Goal: Answer question/provide support: Share knowledge or assist other users

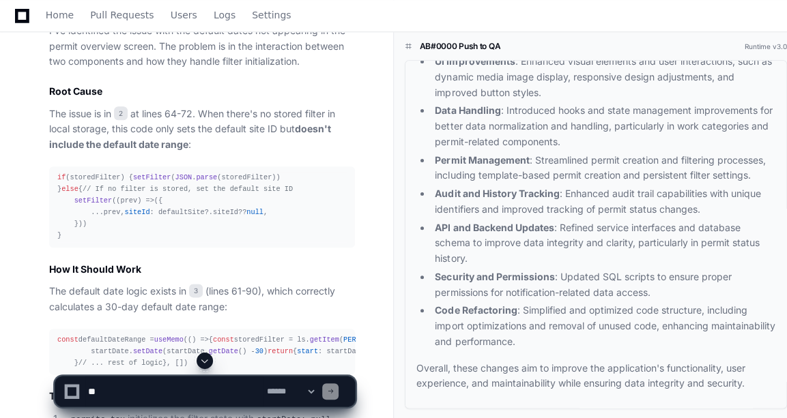
scroll to position [683, 0]
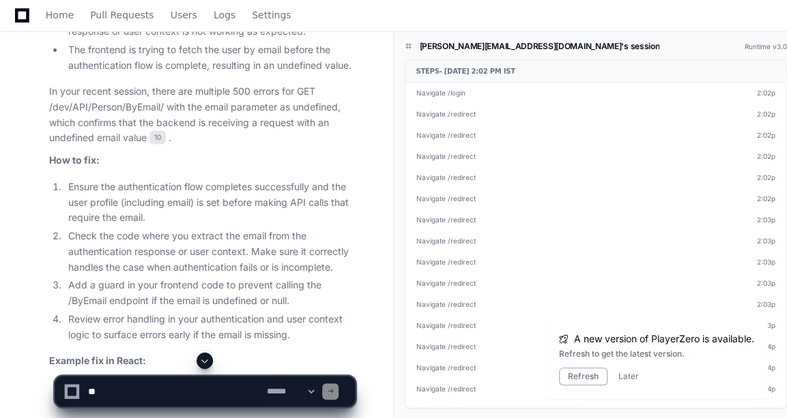
scroll to position [10154, 0]
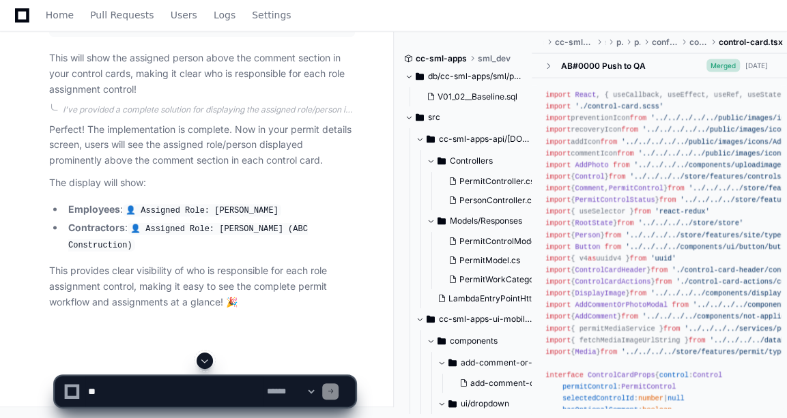
scroll to position [30638, 0]
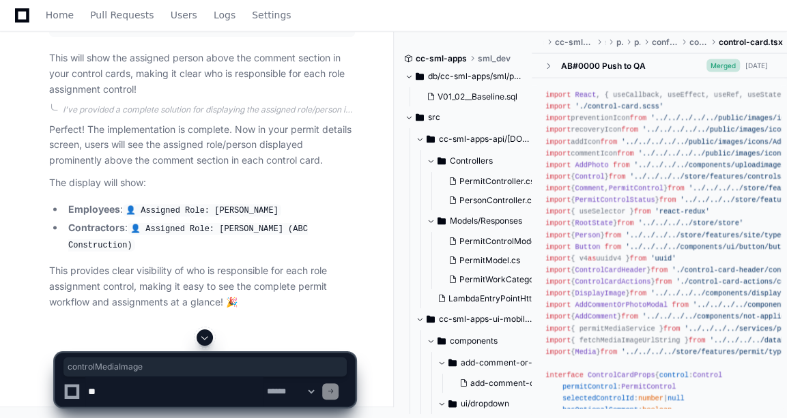
copy span "controlMediaImage"
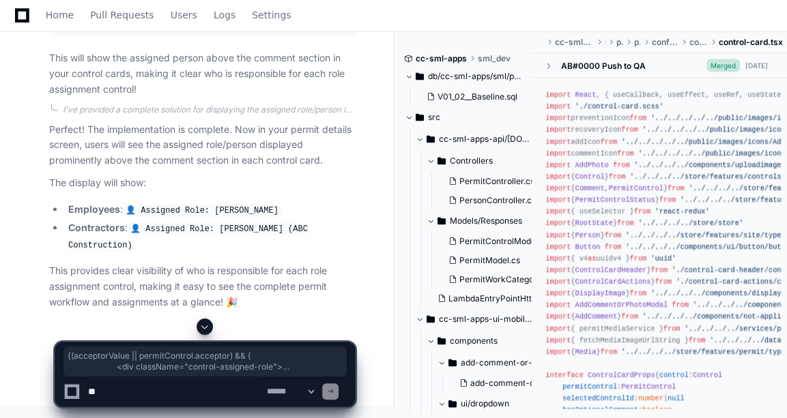
drag, startPoint x: 108, startPoint y: 141, endPoint x: 130, endPoint y: 245, distance: 106.8
copy span "{(acceptorValue || permitControl.acceptor) && ( < div className = "control-assi…"
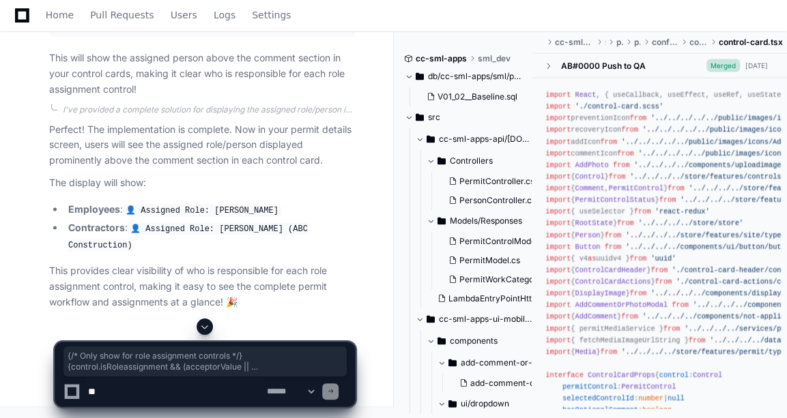
drag, startPoint x: 56, startPoint y: 192, endPoint x: 92, endPoint y: 315, distance: 127.4
drag, startPoint x: 92, startPoint y: 315, endPoint x: 120, endPoint y: 386, distance: 76.9
click at [120, 386] on textarea at bounding box center [174, 392] width 178 height 30
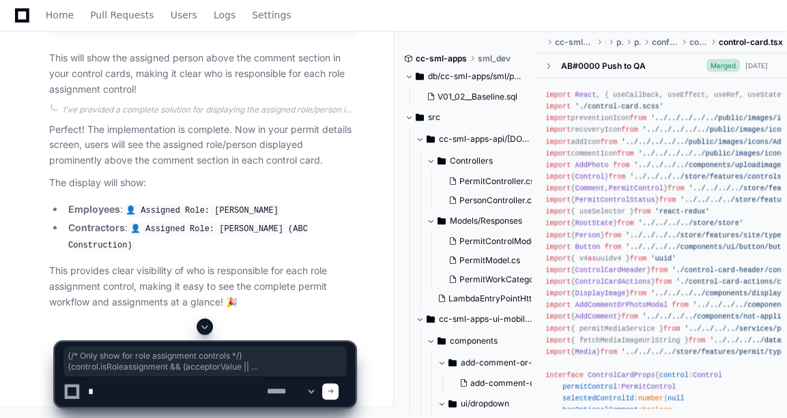
type textarea "*"
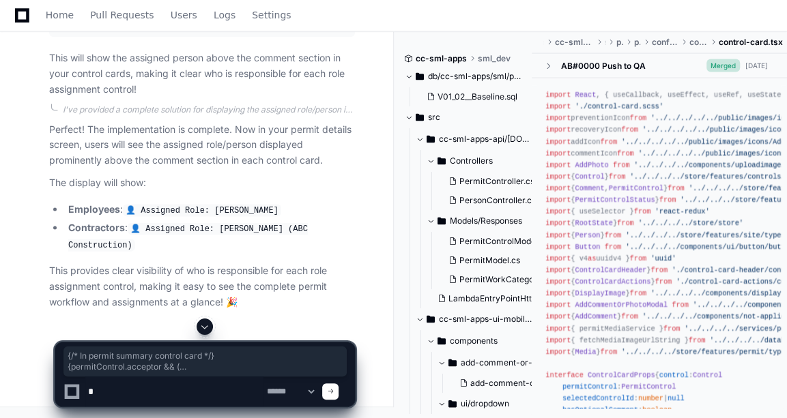
drag, startPoint x: 49, startPoint y: 136, endPoint x: 76, endPoint y: 209, distance: 78.6
click at [119, 392] on textarea at bounding box center [174, 392] width 178 height 30
type textarea "**********"
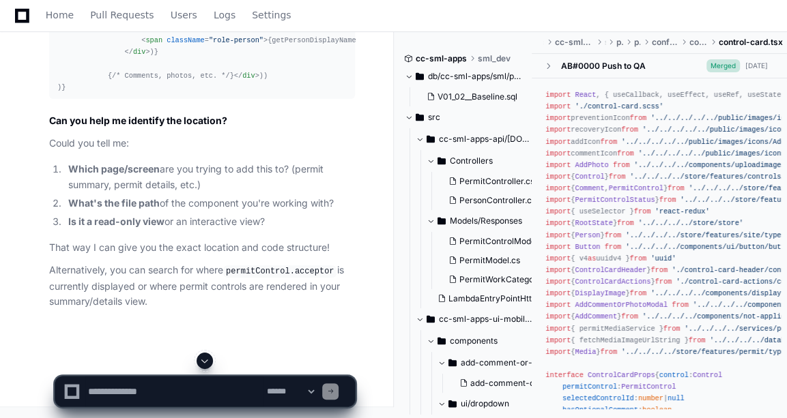
scroll to position [34696, 0]
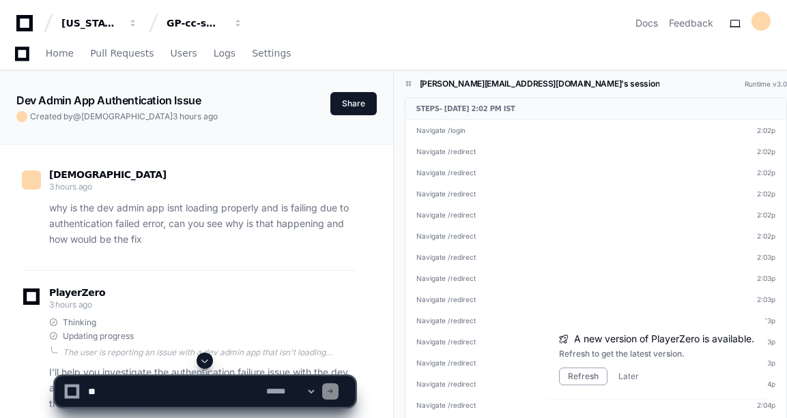
scroll to position [10247, 0]
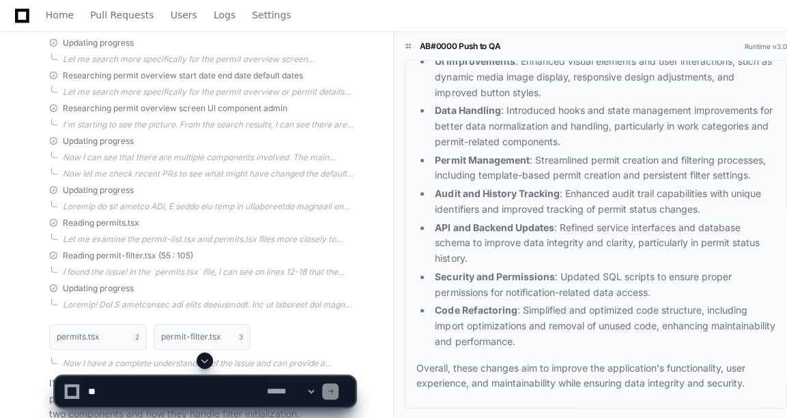
scroll to position [388, 0]
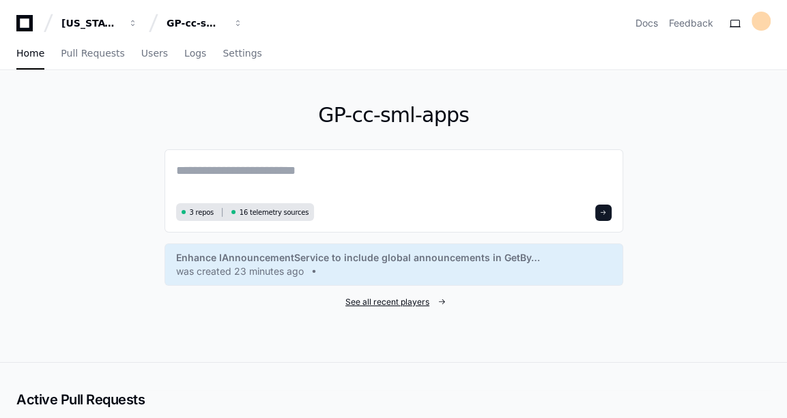
click at [405, 301] on span "See all recent players" at bounding box center [387, 302] width 84 height 11
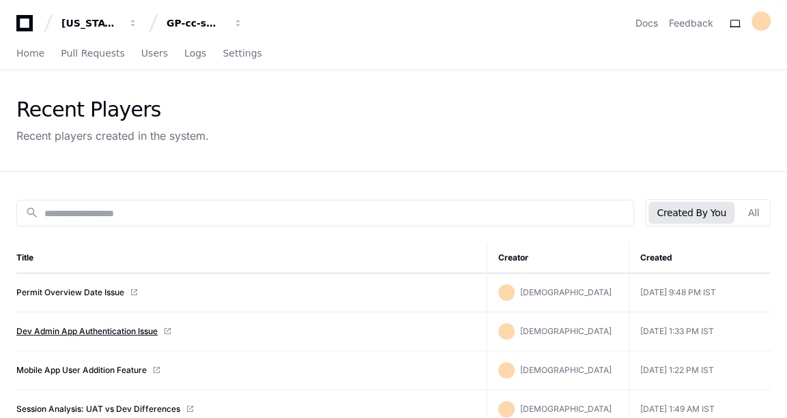
click at [105, 329] on link "Dev Admin App Authentication Issue" at bounding box center [86, 331] width 141 height 11
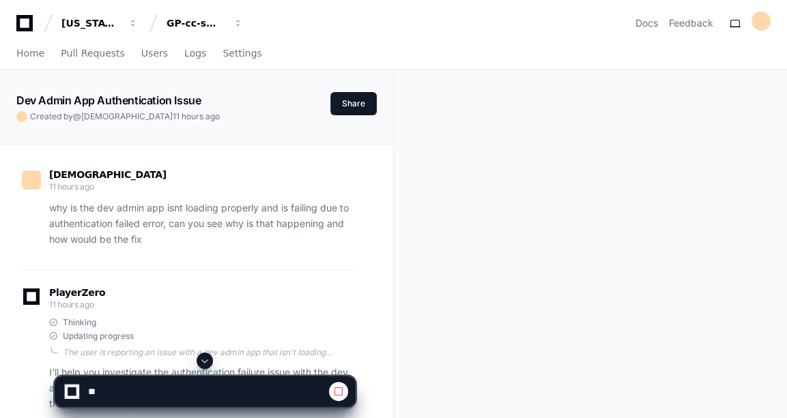
drag, startPoint x: 0, startPoint y: 0, endPoint x: 207, endPoint y: 360, distance: 415.1
click at [207, 360] on span at bounding box center [204, 360] width 11 height 11
click at [205, 358] on span at bounding box center [204, 360] width 11 height 11
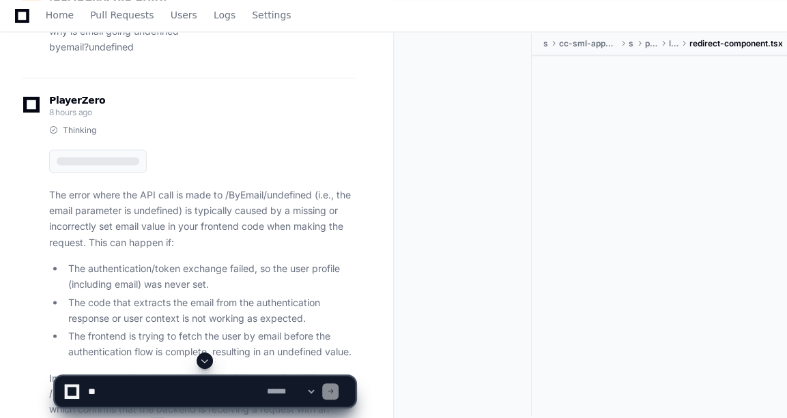
click at [205, 358] on span at bounding box center [204, 360] width 11 height 11
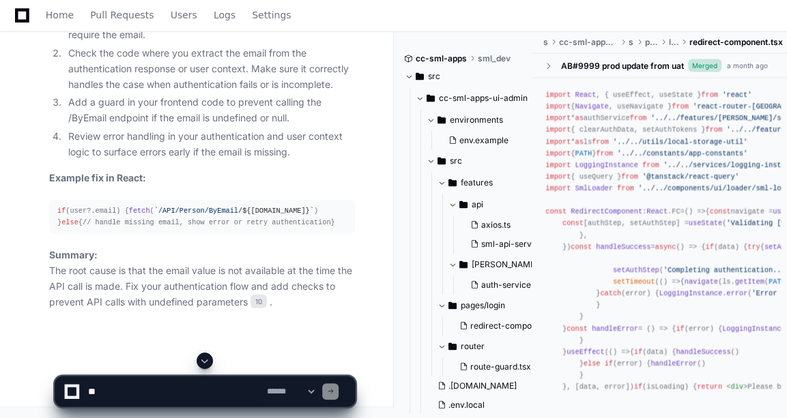
click at [205, 358] on span at bounding box center [204, 360] width 11 height 11
click at [164, 383] on textarea at bounding box center [174, 392] width 178 height 30
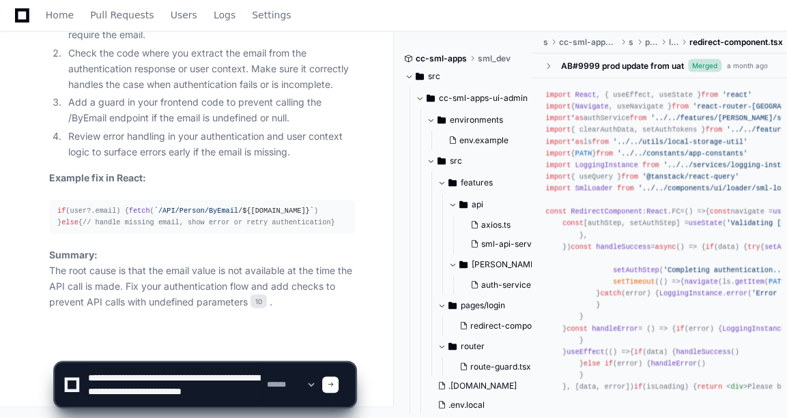
scroll to position [4, 0]
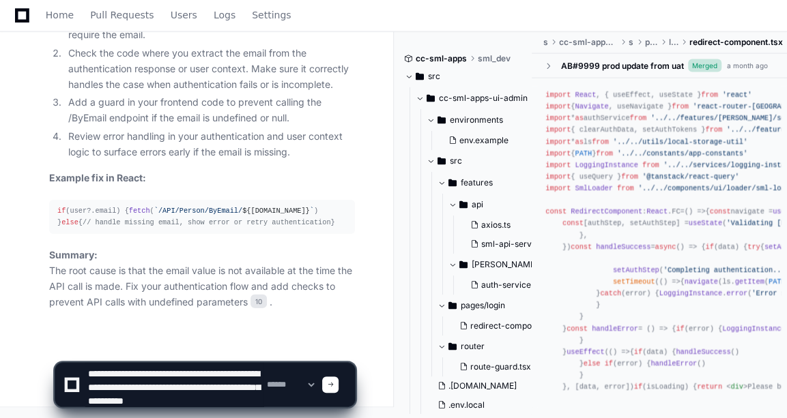
click at [170, 384] on textarea at bounding box center [174, 385] width 178 height 44
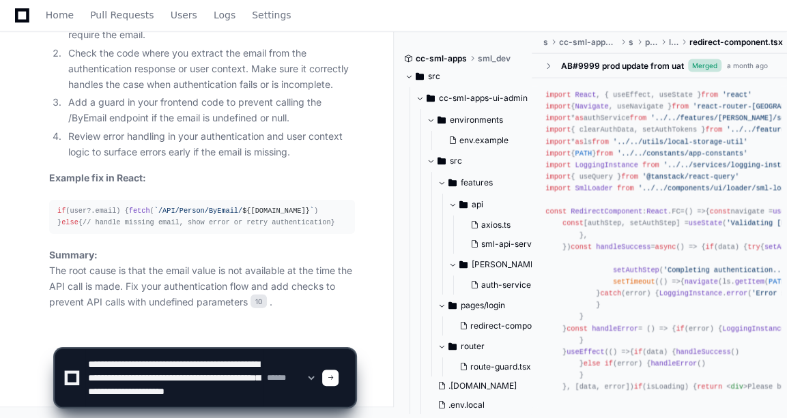
click at [179, 402] on textarea at bounding box center [174, 377] width 178 height 57
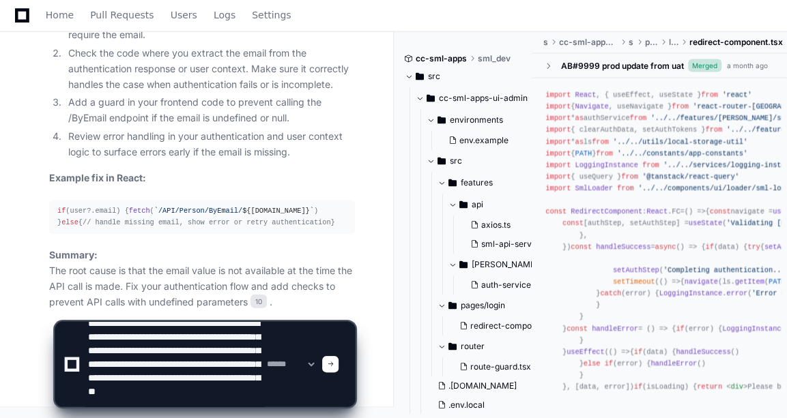
scroll to position [31, 0]
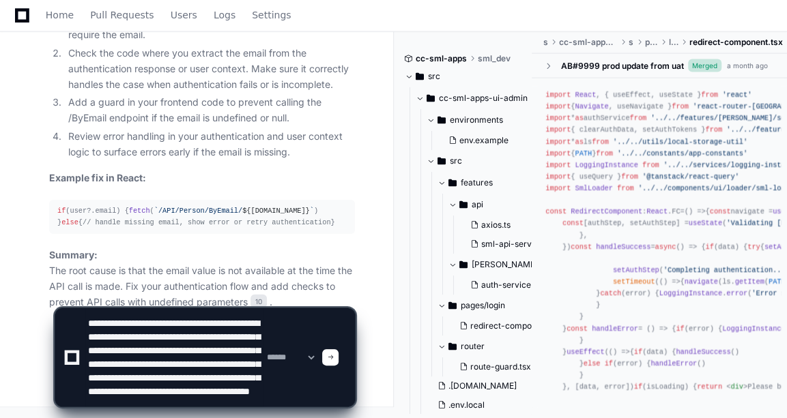
click at [209, 391] on textarea at bounding box center [174, 357] width 178 height 98
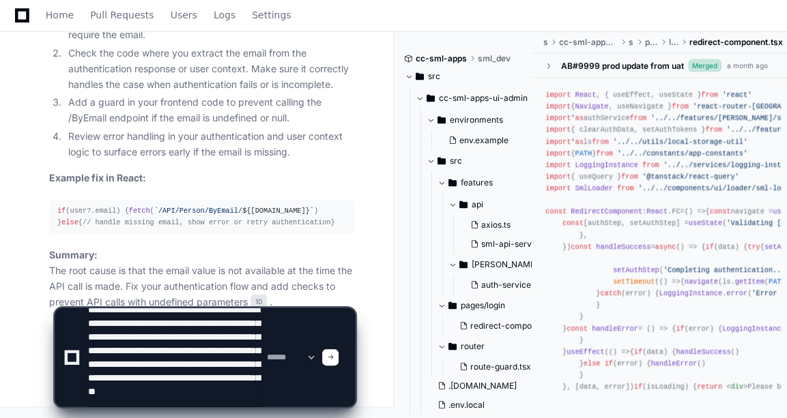
click at [190, 401] on textarea at bounding box center [174, 357] width 178 height 98
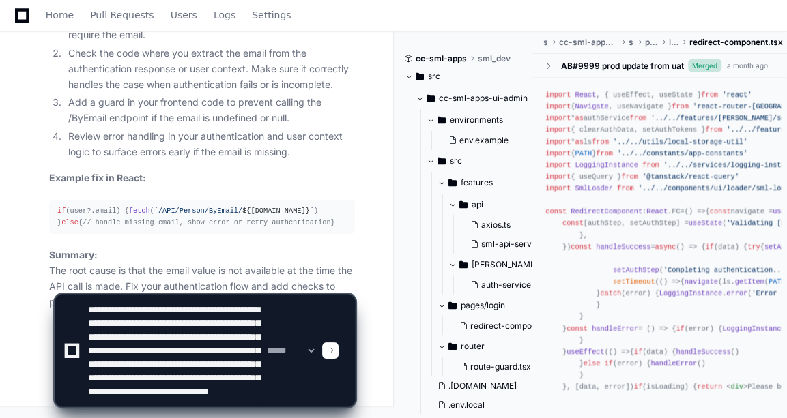
type textarea "**********"
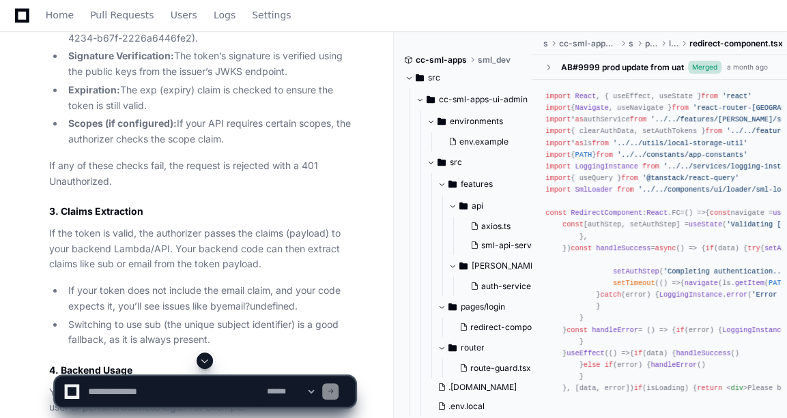
scroll to position [11236, 0]
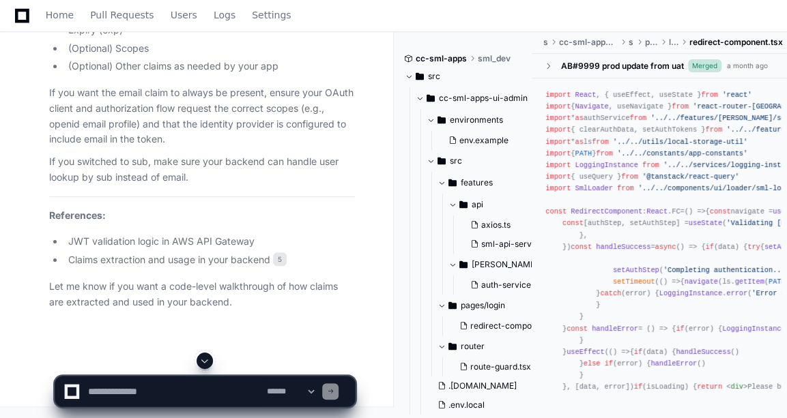
scroll to position [12181, 0]
click at [125, 392] on textarea at bounding box center [174, 392] width 178 height 30
type textarea "****"
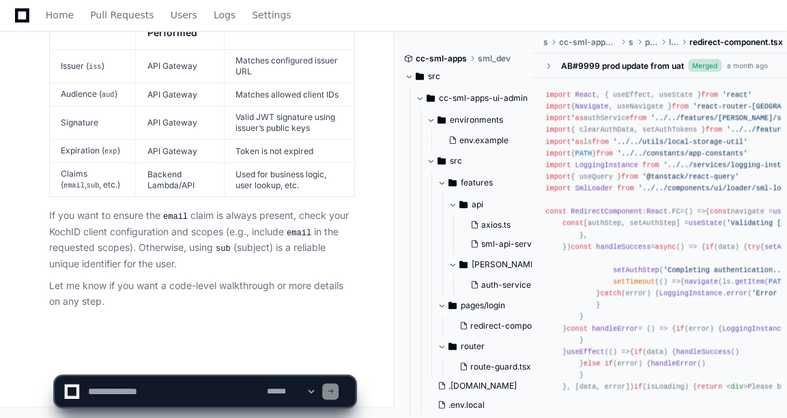
scroll to position [13456, 0]
click at [156, 383] on textarea at bounding box center [174, 392] width 178 height 30
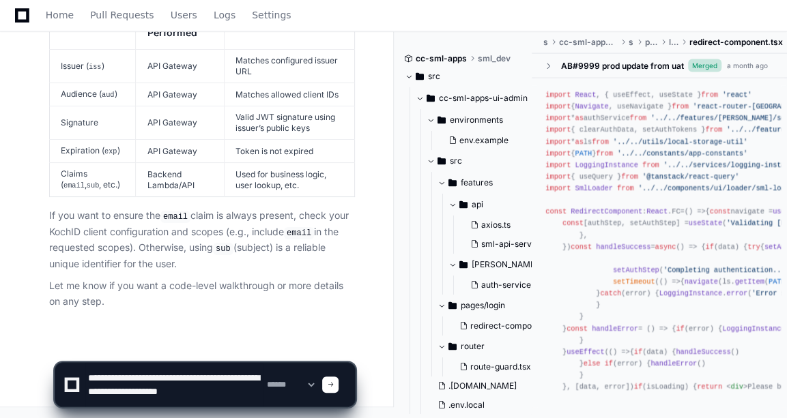
scroll to position [4, 0]
type textarea "**********"
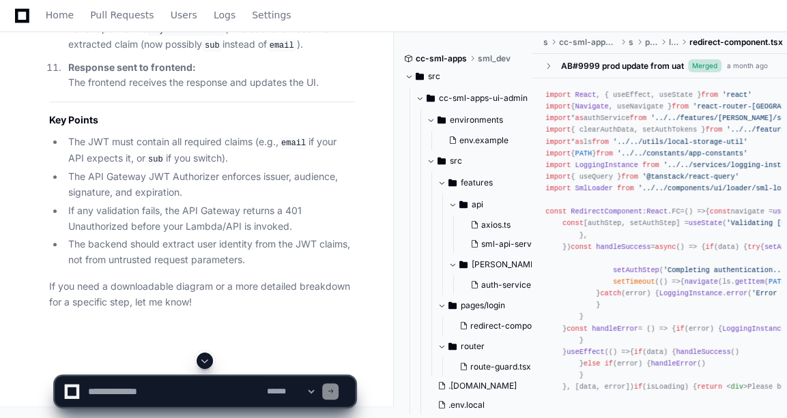
scroll to position [14980, 0]
click at [147, 392] on textarea at bounding box center [174, 392] width 178 height 30
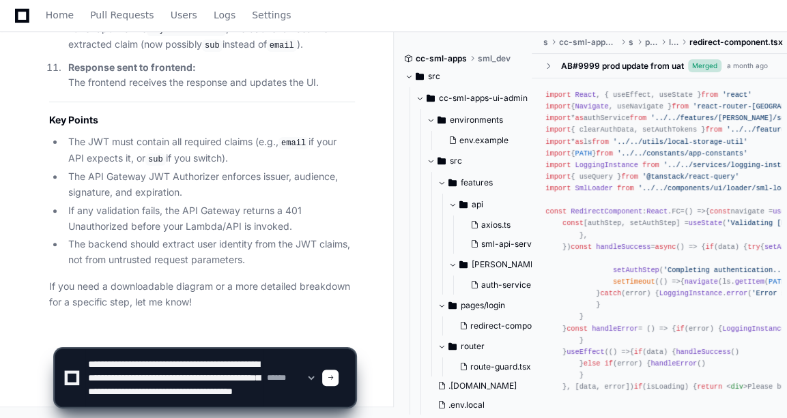
scroll to position [18, 0]
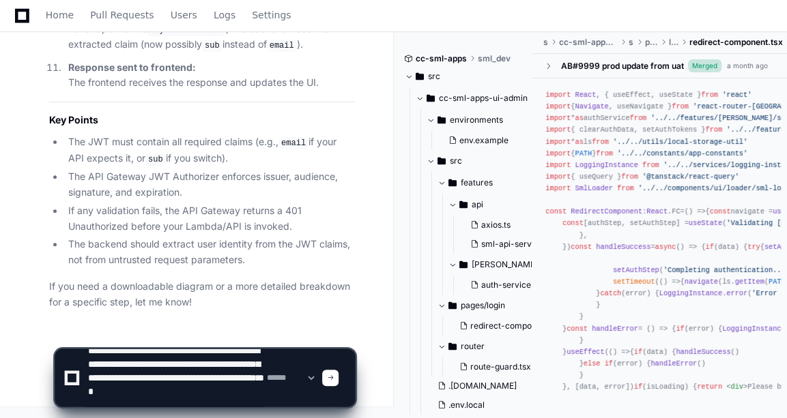
type textarea "**********"
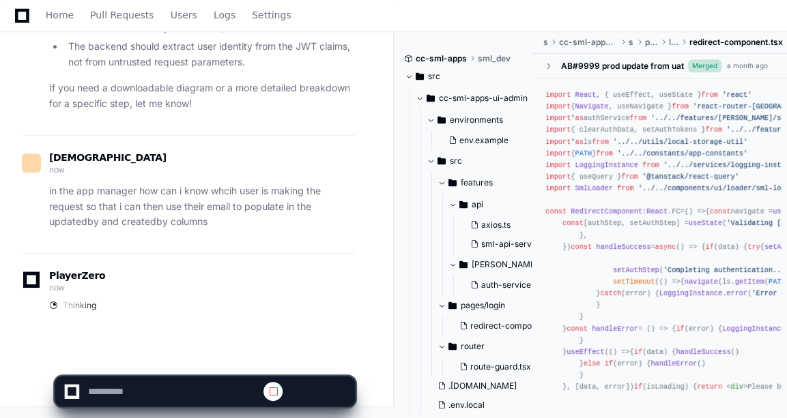
scroll to position [0, 0]
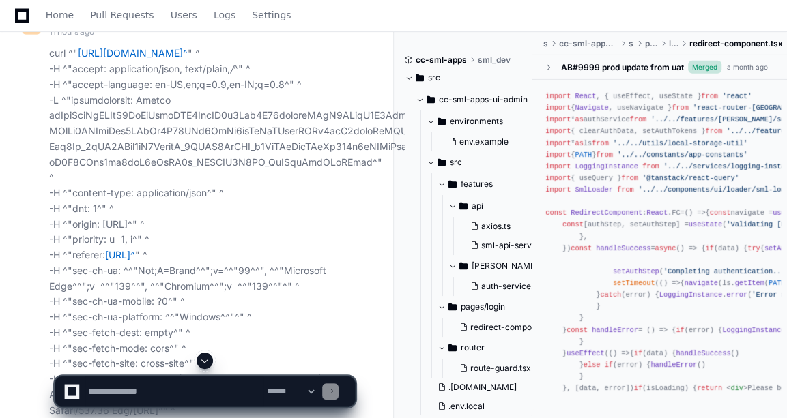
click at [207, 364] on span at bounding box center [204, 360] width 11 height 11
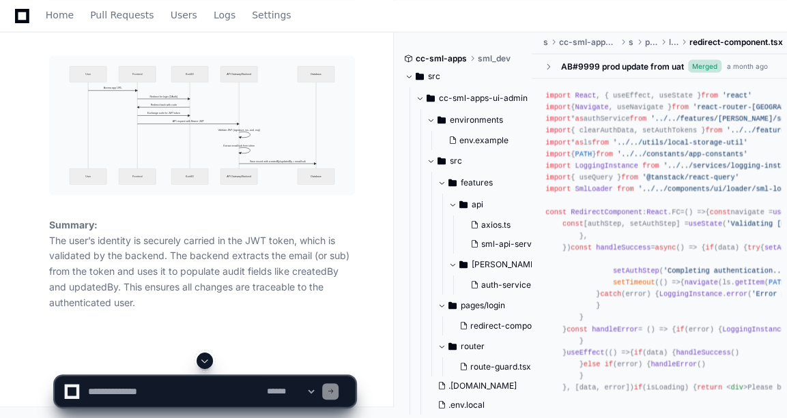
scroll to position [16201, 0]
click at [203, 400] on textarea at bounding box center [174, 392] width 178 height 30
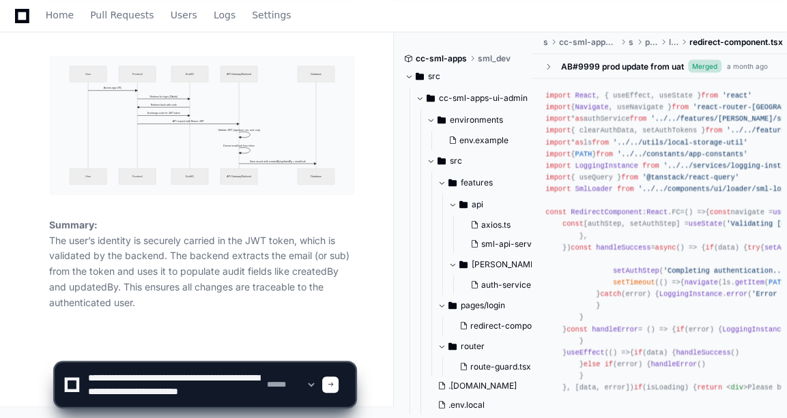
scroll to position [4, 0]
type textarea "**********"
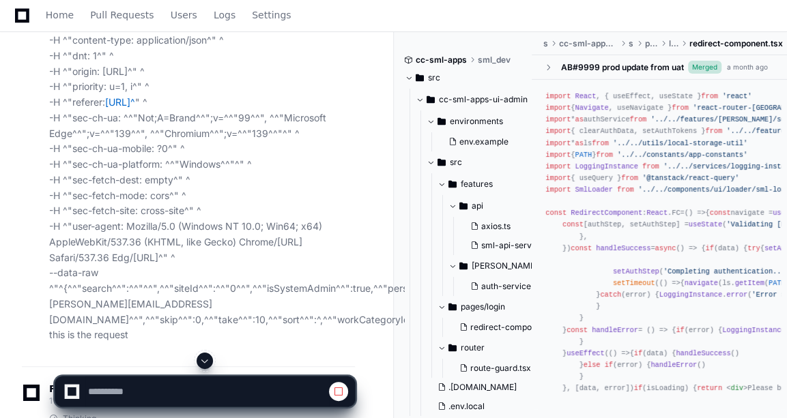
scroll to position [2681, 0]
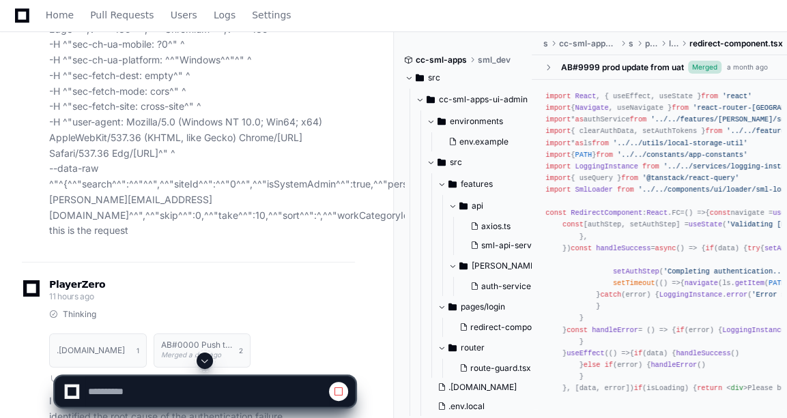
click at [209, 363] on span at bounding box center [204, 360] width 11 height 11
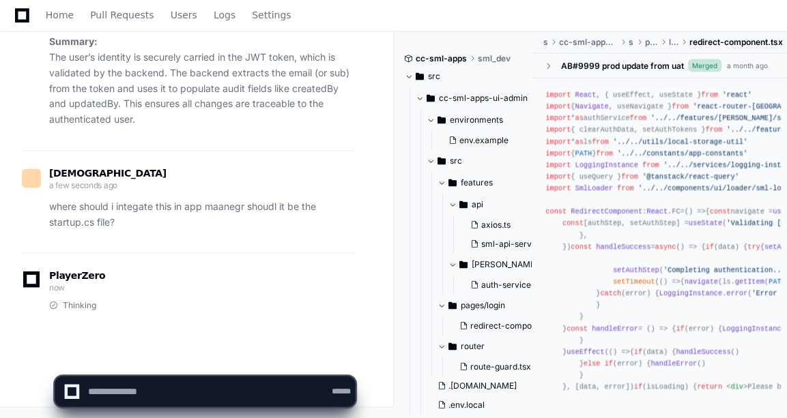
scroll to position [0, 0]
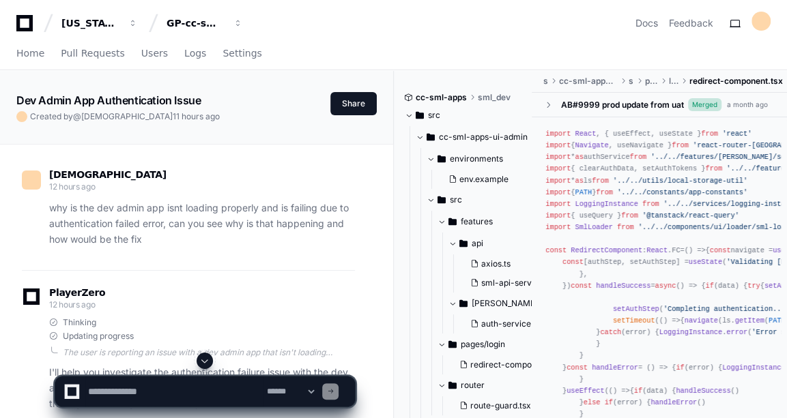
click at [207, 364] on span at bounding box center [204, 360] width 11 height 11
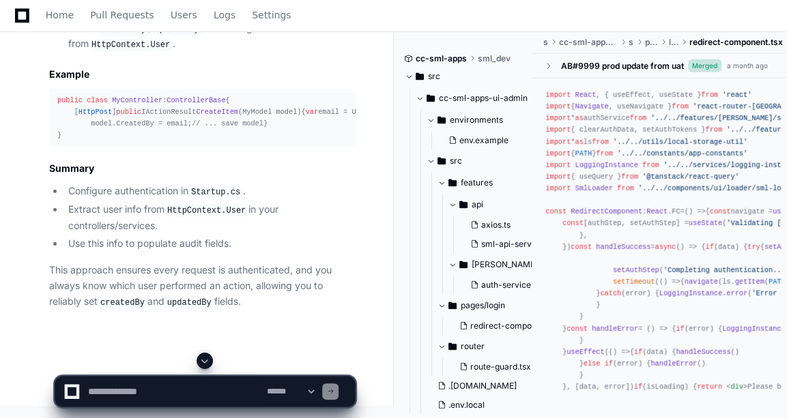
scroll to position [17245, 0]
click at [117, 383] on textarea at bounding box center [174, 392] width 178 height 30
type textarea "**********"
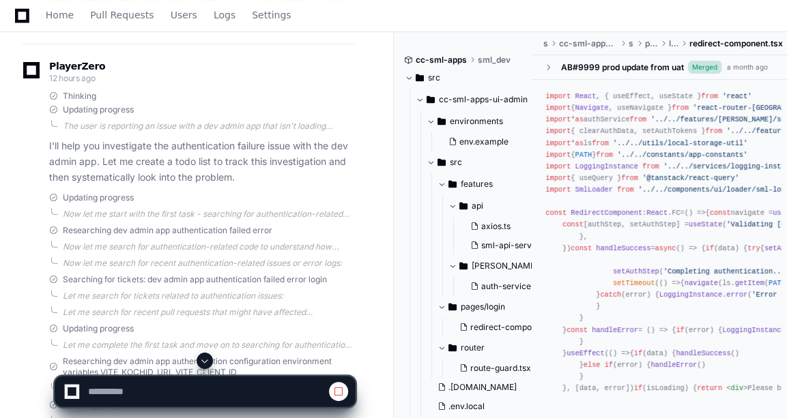
scroll to position [229, 0]
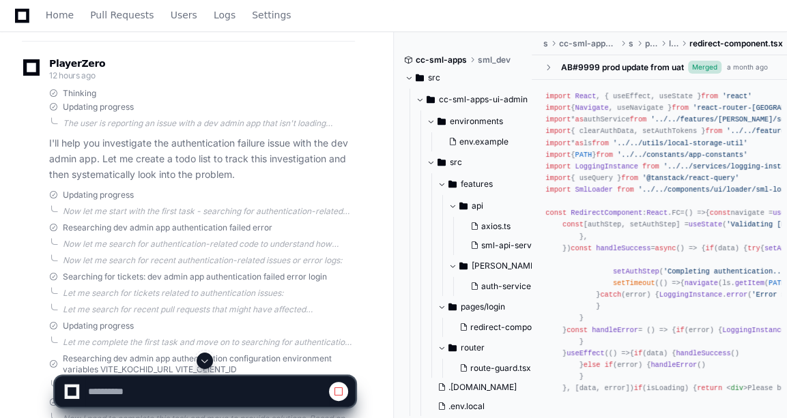
click at [211, 360] on button at bounding box center [204, 361] width 16 height 16
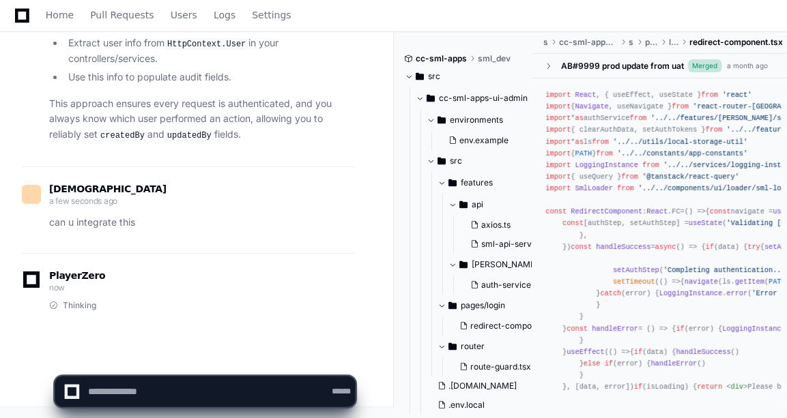
scroll to position [0, 0]
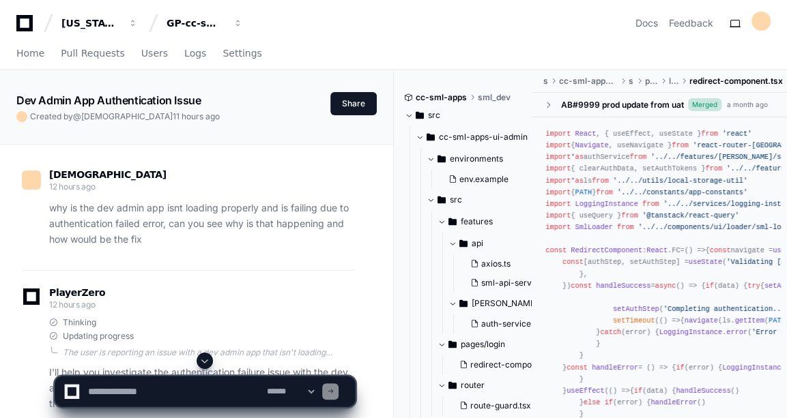
click at [211, 360] on button at bounding box center [204, 361] width 16 height 16
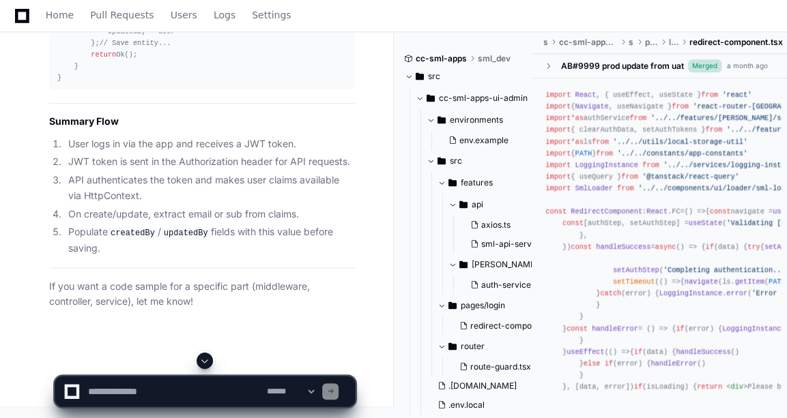
scroll to position [18591, 0]
